Goal: Transaction & Acquisition: Subscribe to service/newsletter

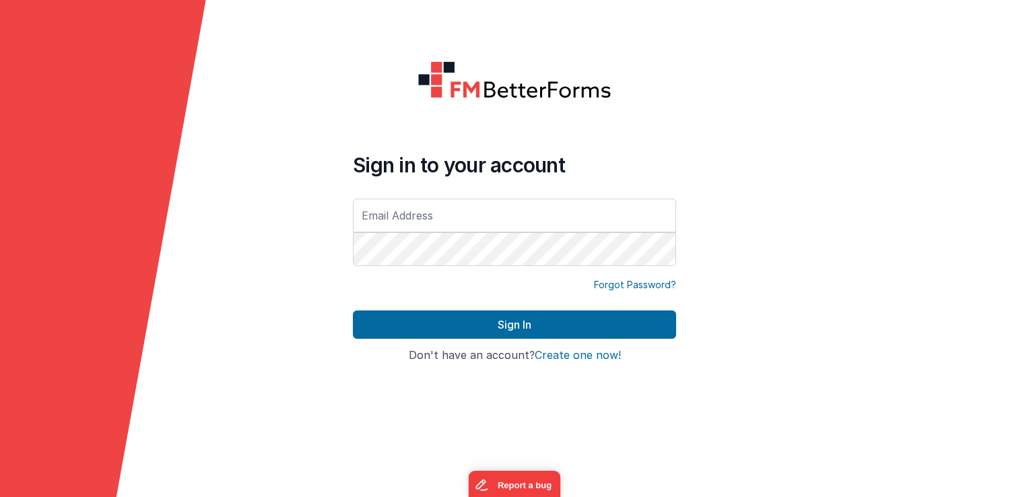
click at [568, 356] on button "Create one now!" at bounding box center [578, 356] width 86 height 12
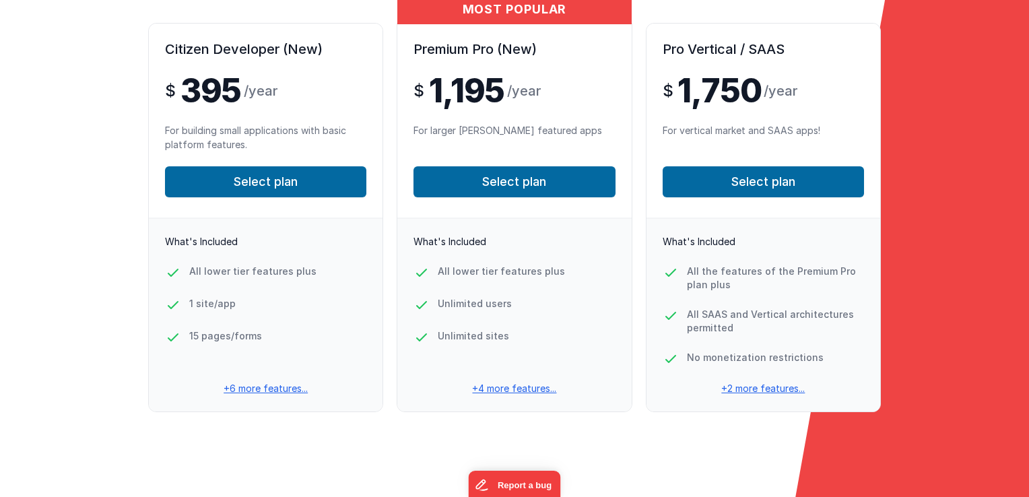
scroll to position [182, 0]
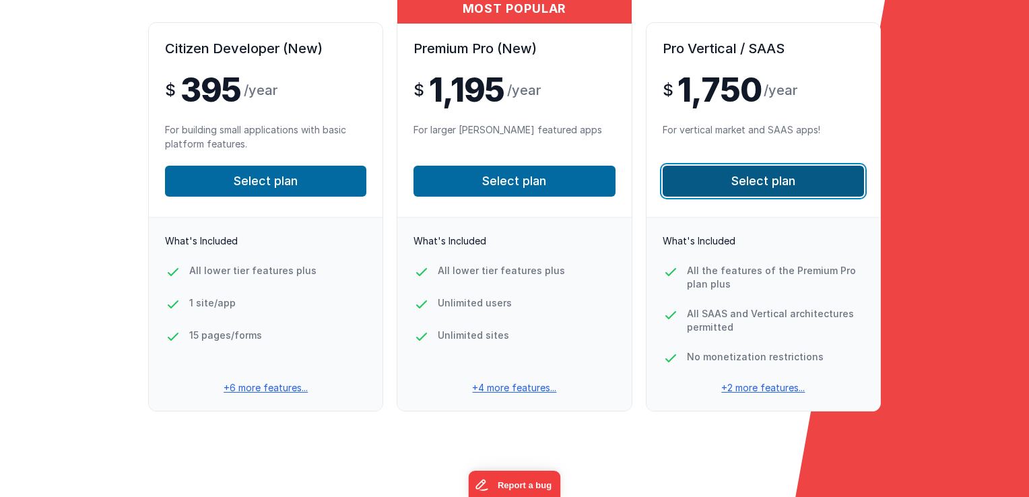
click at [723, 185] on button "Select plan" at bounding box center [763, 181] width 201 height 31
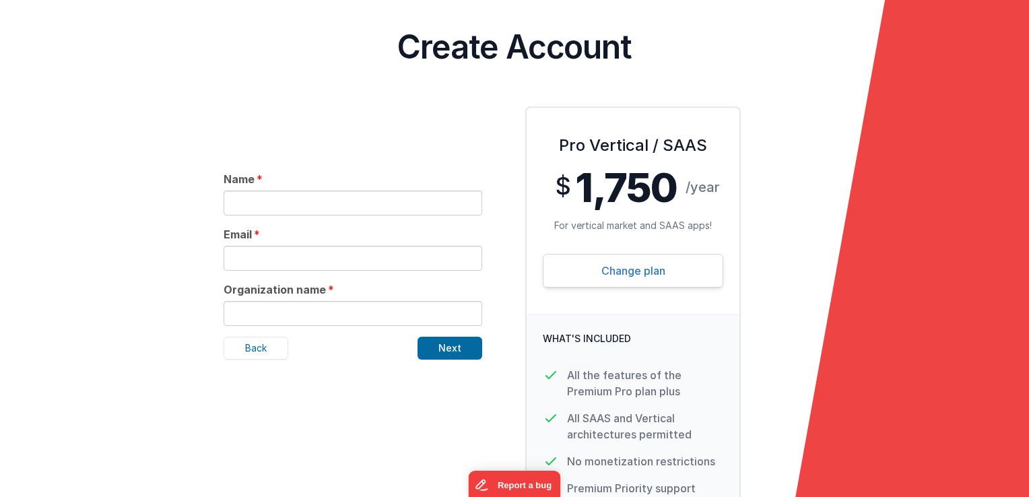
scroll to position [0, 0]
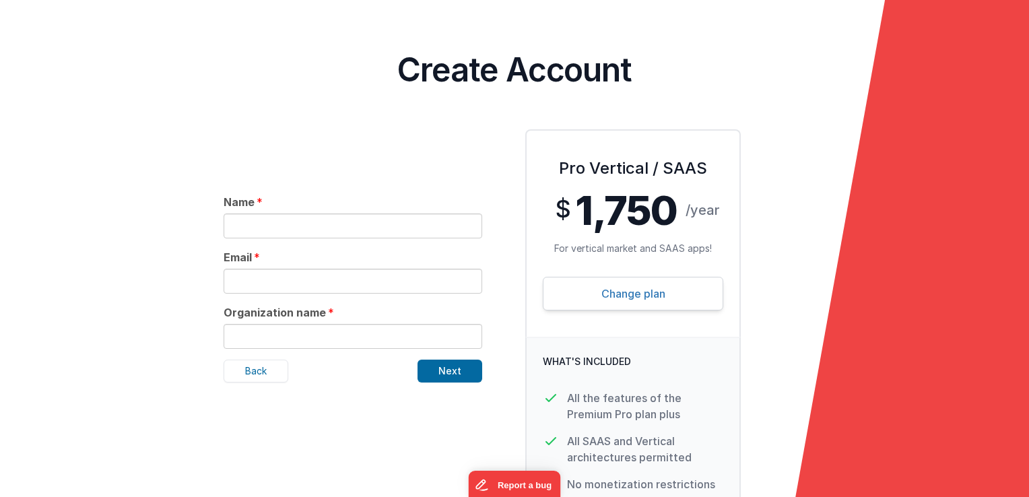
click at [667, 295] on link "Change plan" at bounding box center [633, 294] width 180 height 34
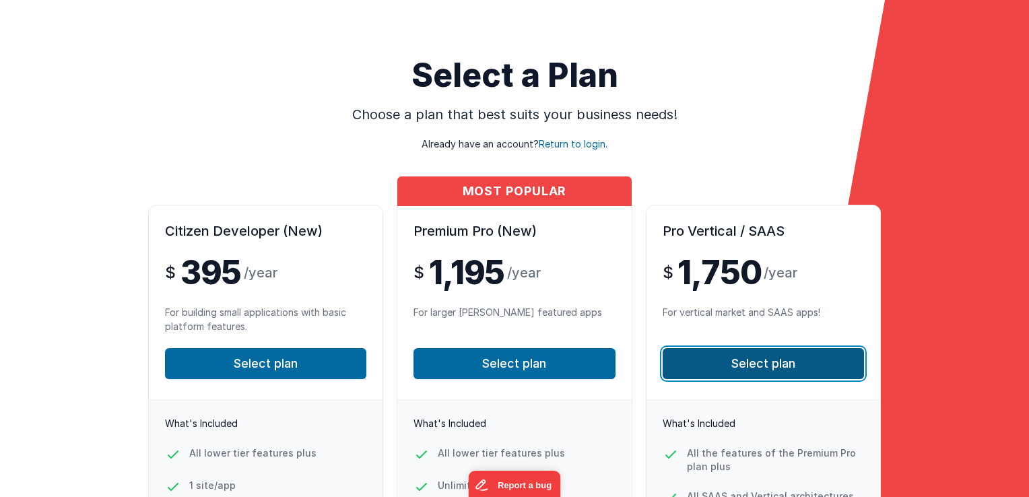
click at [736, 366] on button "Select plan" at bounding box center [763, 363] width 201 height 31
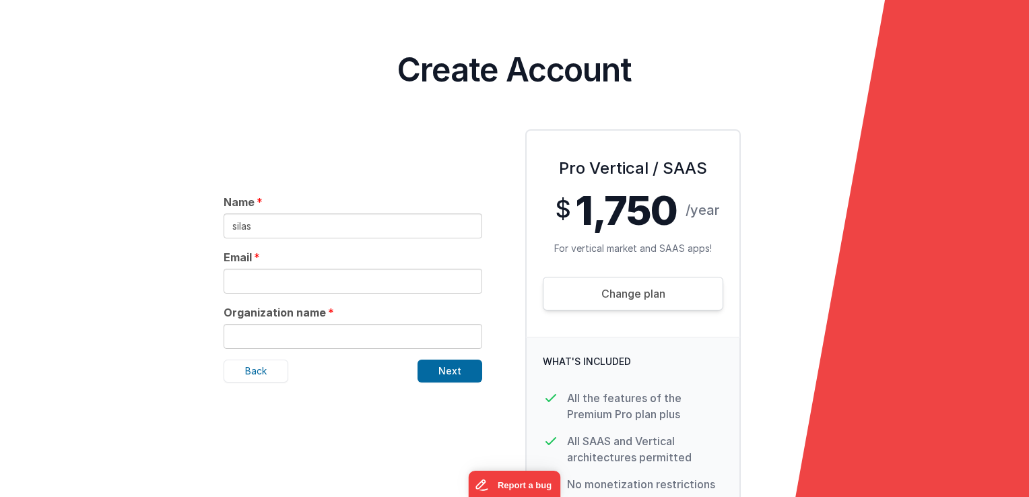
type input "silas"
click at [240, 285] on input "text" at bounding box center [353, 281] width 259 height 25
type input "[EMAIL_ADDRESS][DOMAIN_NAME]"
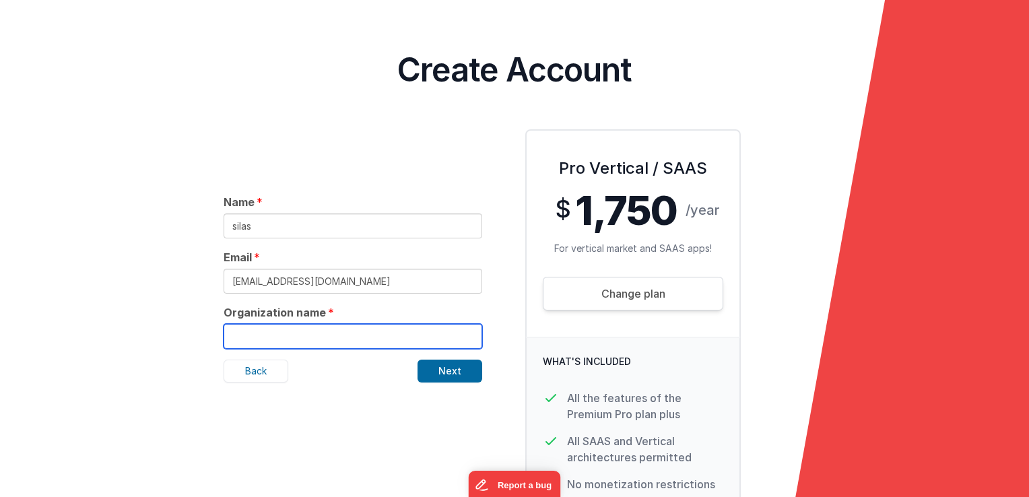
click at [272, 341] on input "text" at bounding box center [353, 336] width 259 height 25
type input "[PERSON_NAME]"
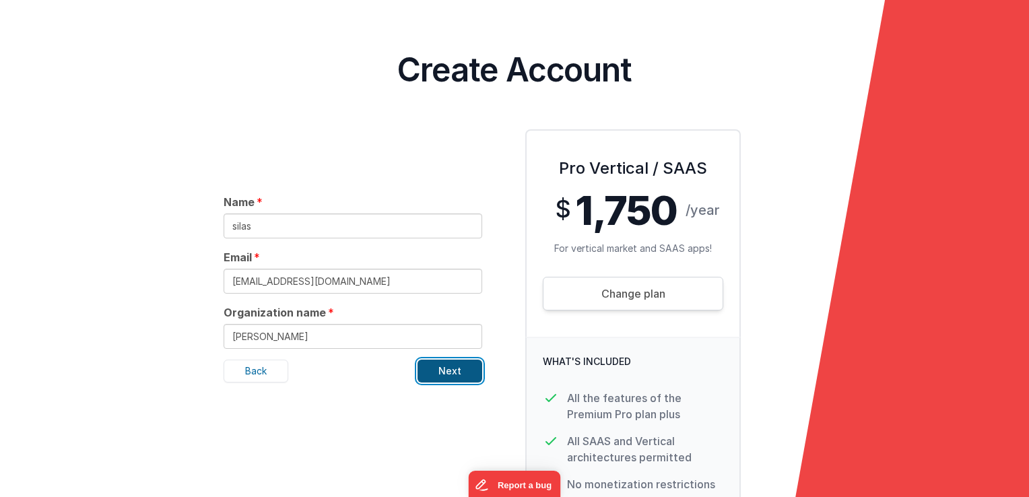
click at [447, 366] on button "Next" at bounding box center [450, 371] width 65 height 23
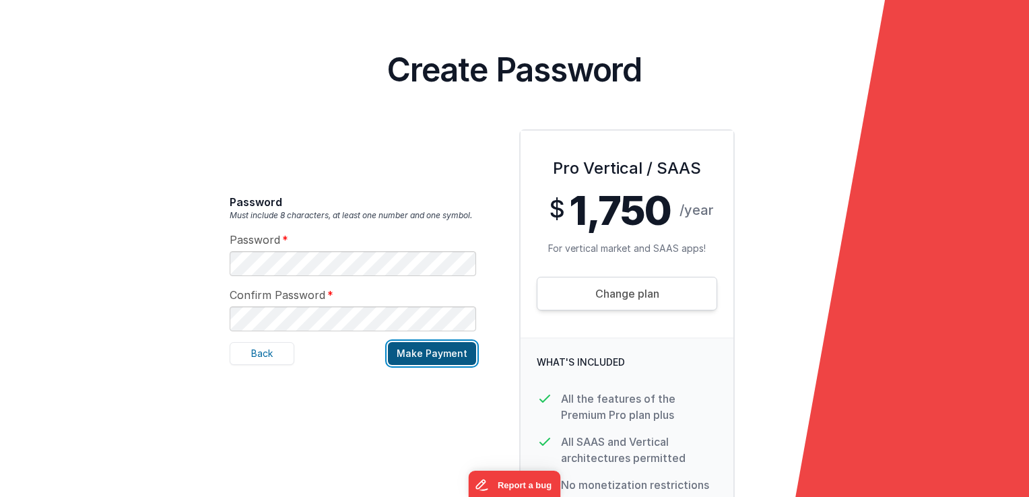
click at [421, 349] on button "Make Payment" at bounding box center [432, 353] width 88 height 23
click at [426, 355] on button "Make Payment" at bounding box center [432, 353] width 88 height 23
